Goal: Check status: Check status

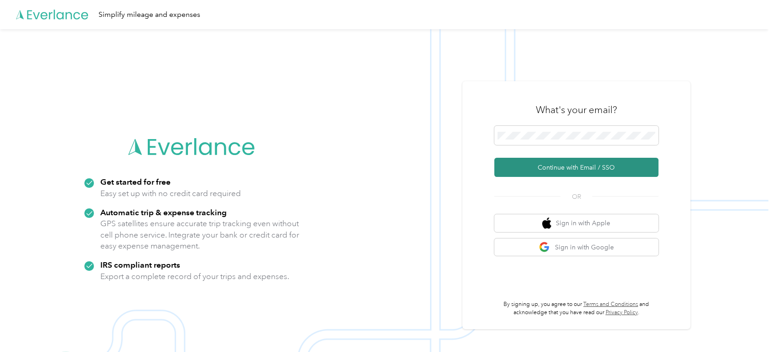
click at [526, 171] on button "Continue with Email / SSO" at bounding box center [576, 167] width 164 height 19
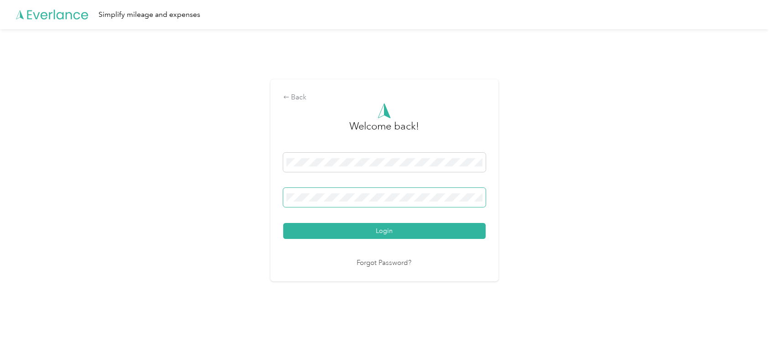
click at [283, 223] on button "Login" at bounding box center [384, 231] width 202 height 16
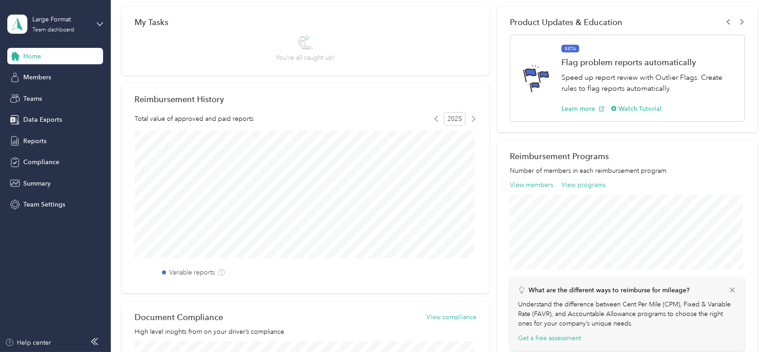
scroll to position [152, 0]
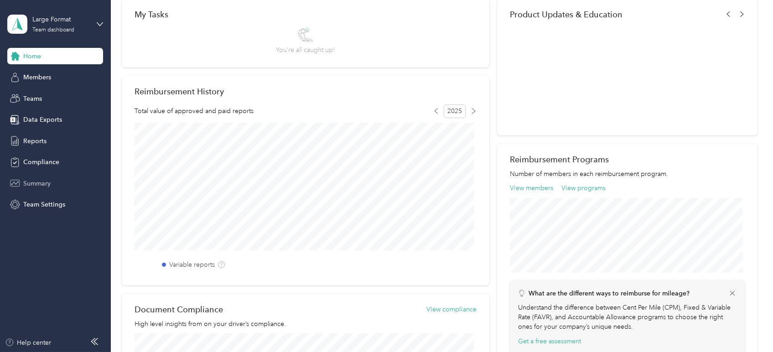
click at [47, 177] on div "Summary" at bounding box center [55, 183] width 96 height 16
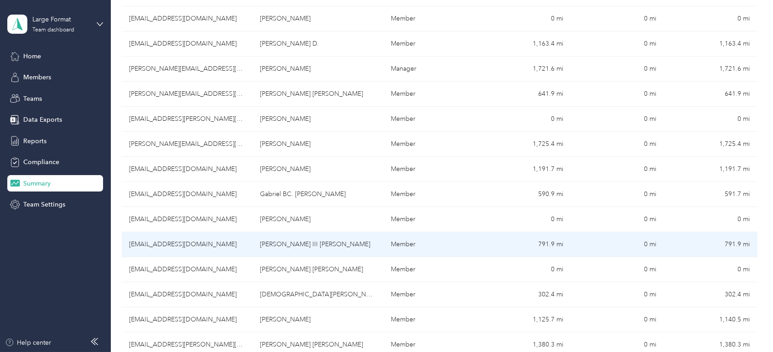
scroll to position [362, 0]
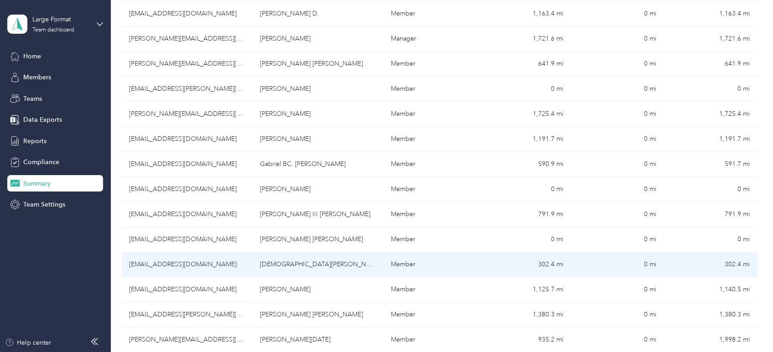
click at [356, 265] on td "[DEMOGRAPHIC_DATA][PERSON_NAME] [PERSON_NAME]" at bounding box center [318, 264] width 131 height 25
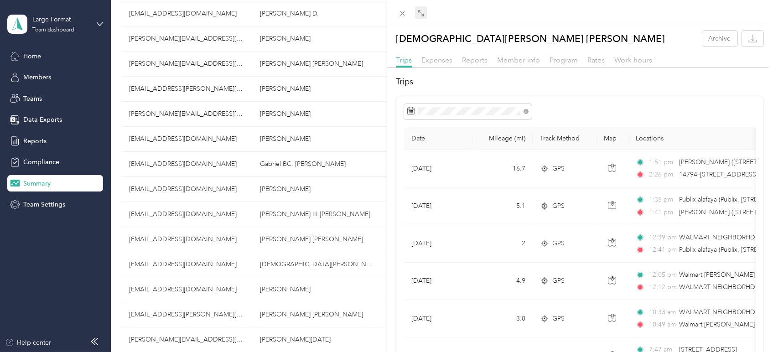
click at [420, 15] on icon at bounding box center [420, 13] width 7 height 7
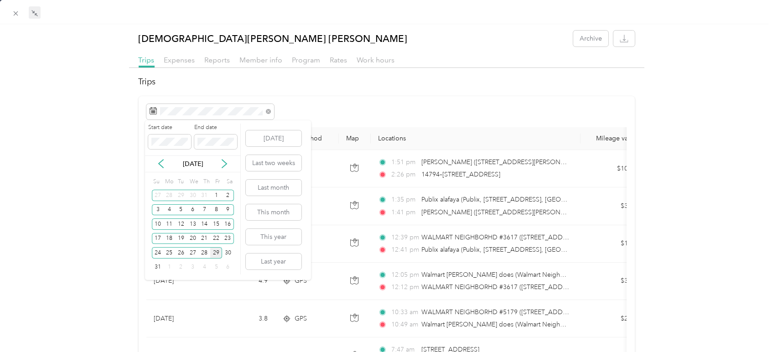
click at [217, 255] on div "29" at bounding box center [216, 252] width 12 height 11
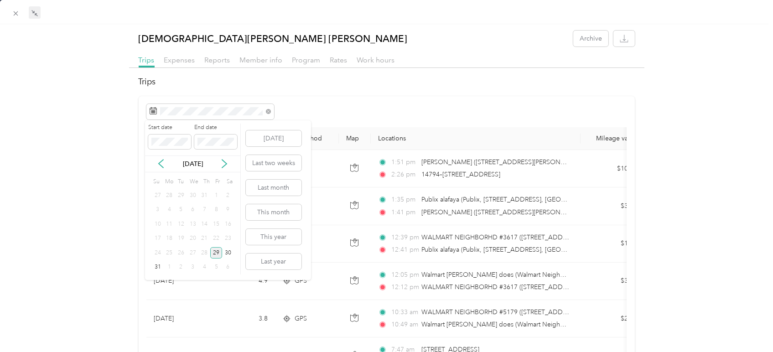
click at [217, 256] on div "29" at bounding box center [216, 252] width 12 height 11
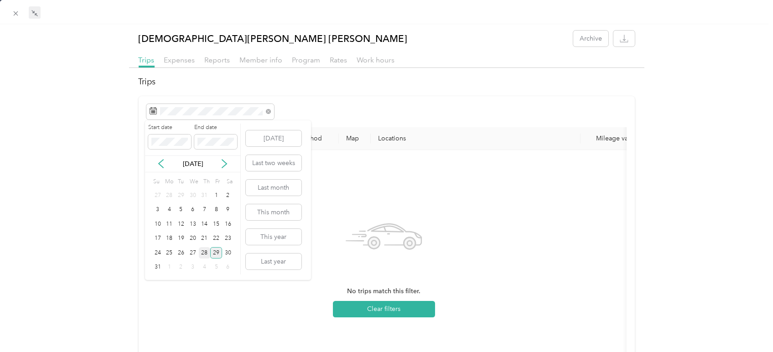
click at [208, 254] on div "28" at bounding box center [205, 252] width 12 height 11
click at [208, 253] on div "28" at bounding box center [205, 252] width 12 height 11
